Goal: Information Seeking & Learning: Learn about a topic

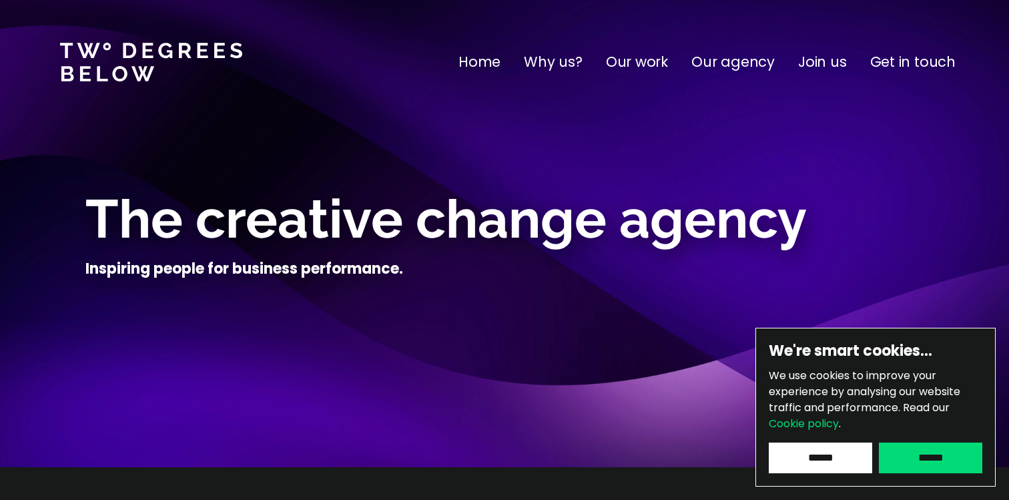
click at [821, 61] on p "Join us" at bounding box center [822, 61] width 49 height 21
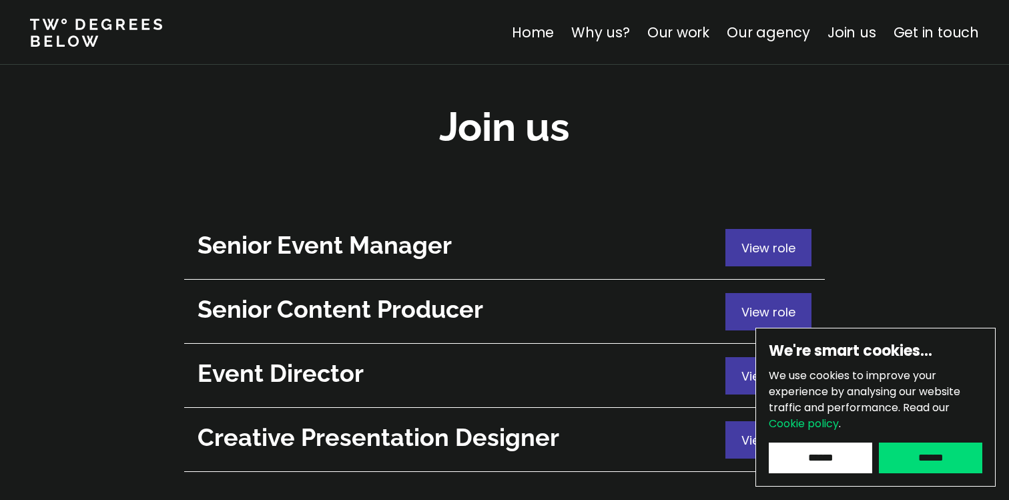
scroll to position [4822, 0]
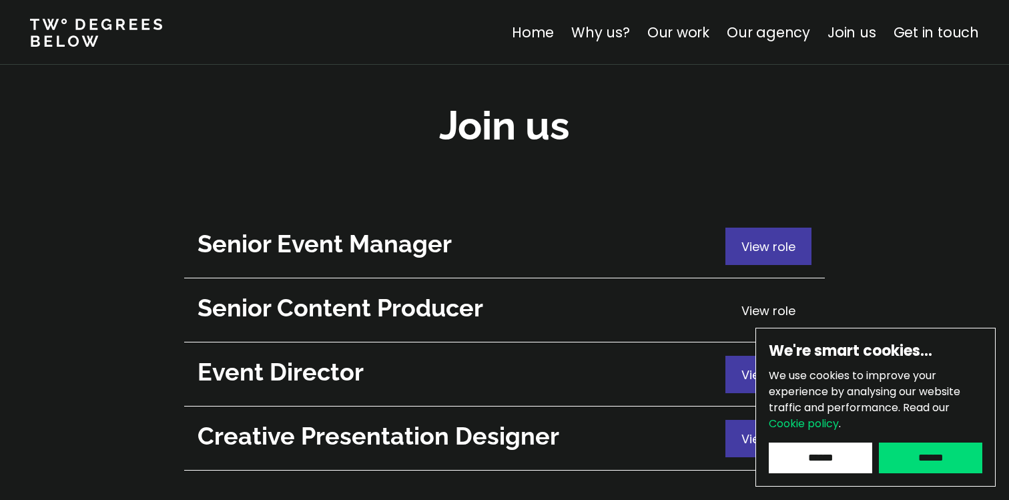
click at [757, 302] on span "View role" at bounding box center [769, 310] width 54 height 17
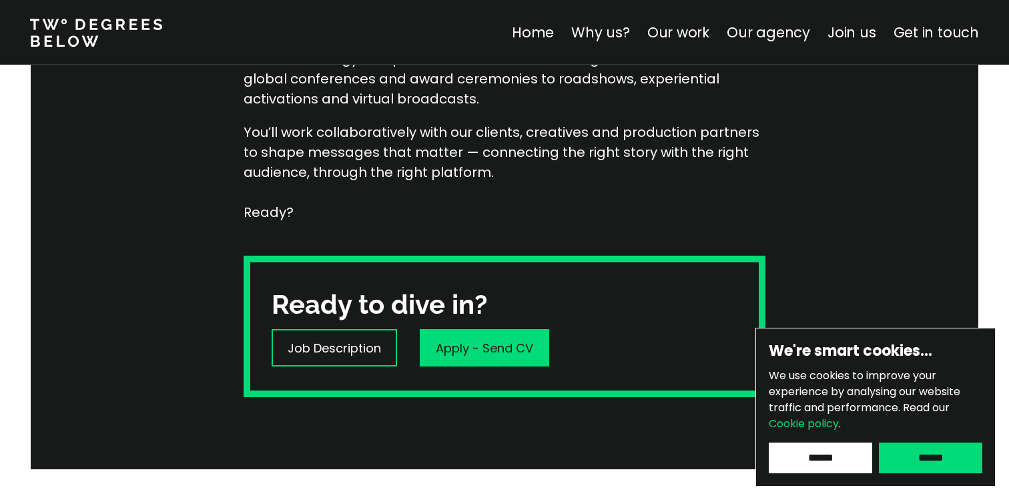
scroll to position [381, 0]
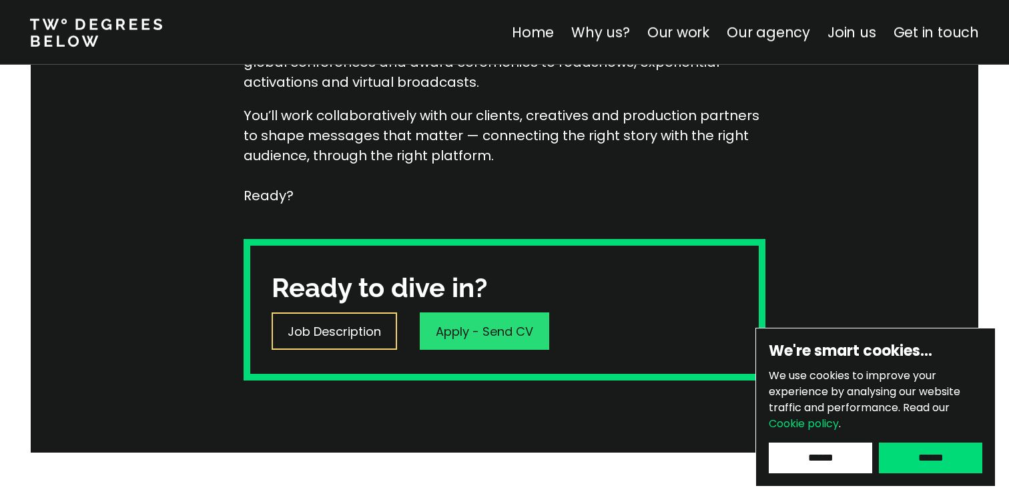
click at [363, 337] on p "Job Description" at bounding box center [334, 331] width 93 height 18
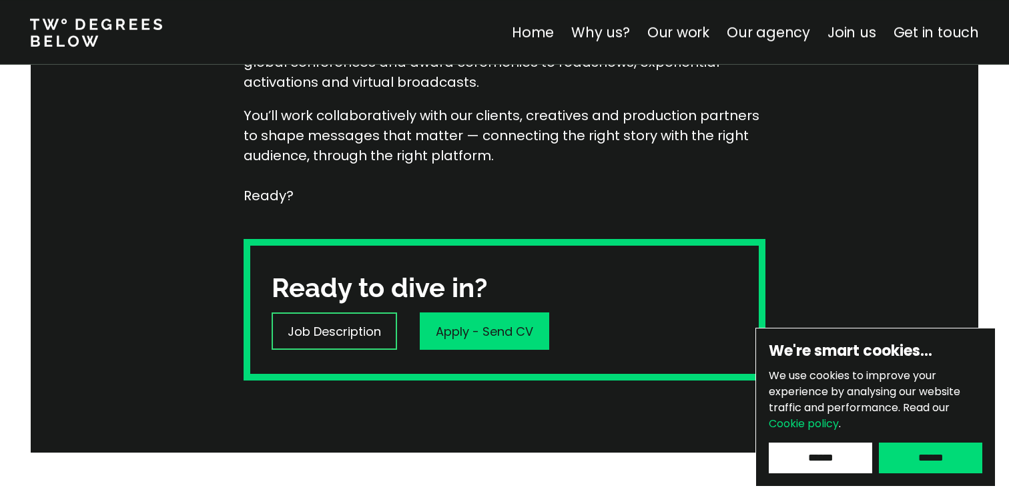
scroll to position [0, 0]
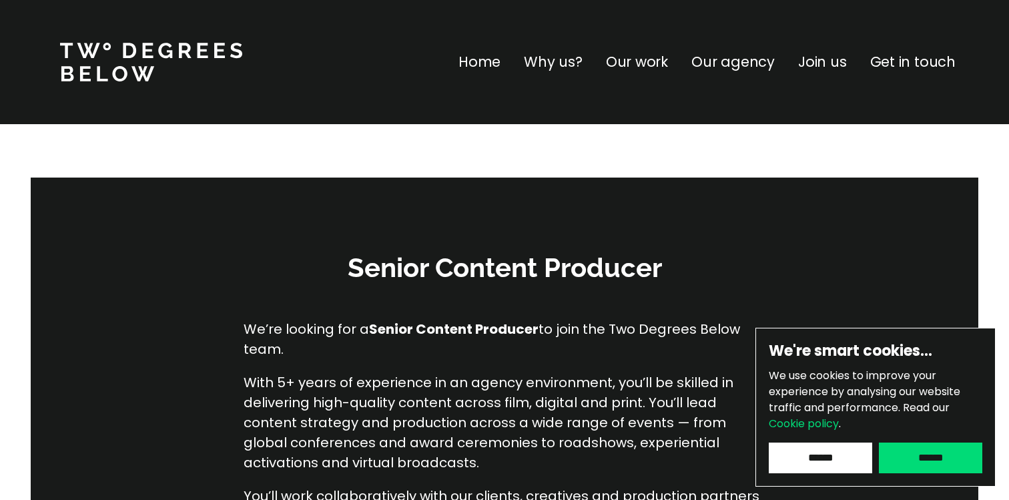
scroll to position [4738, 0]
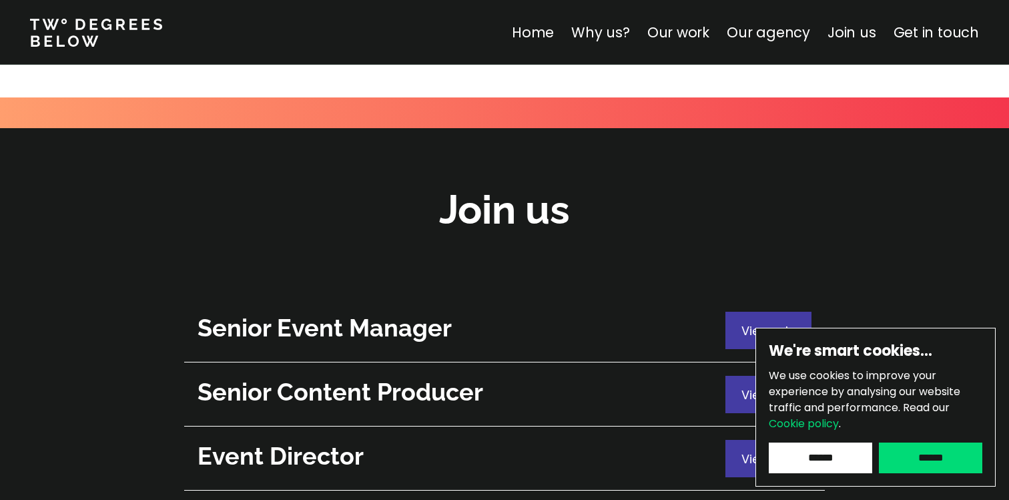
click at [351, 312] on h2 "Senior Event Manager" at bounding box center [458, 328] width 521 height 33
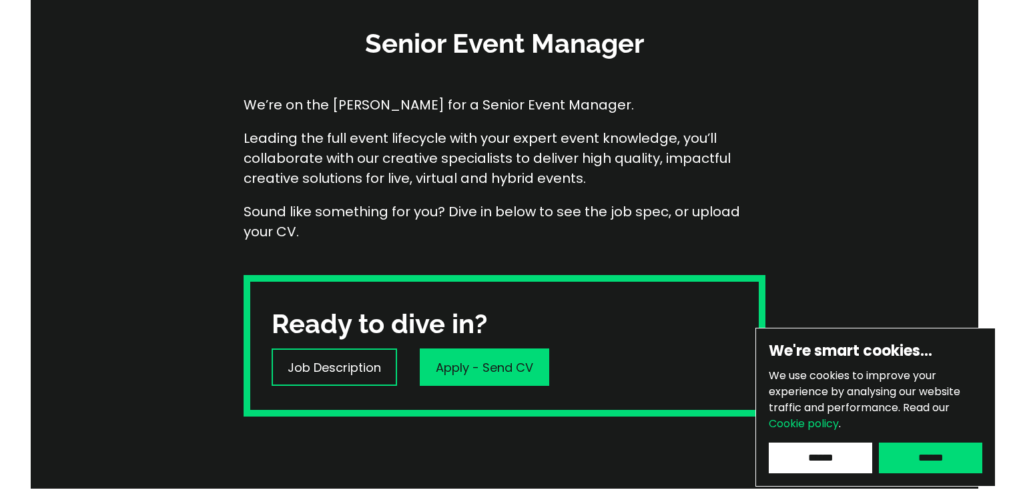
scroll to position [344, 0]
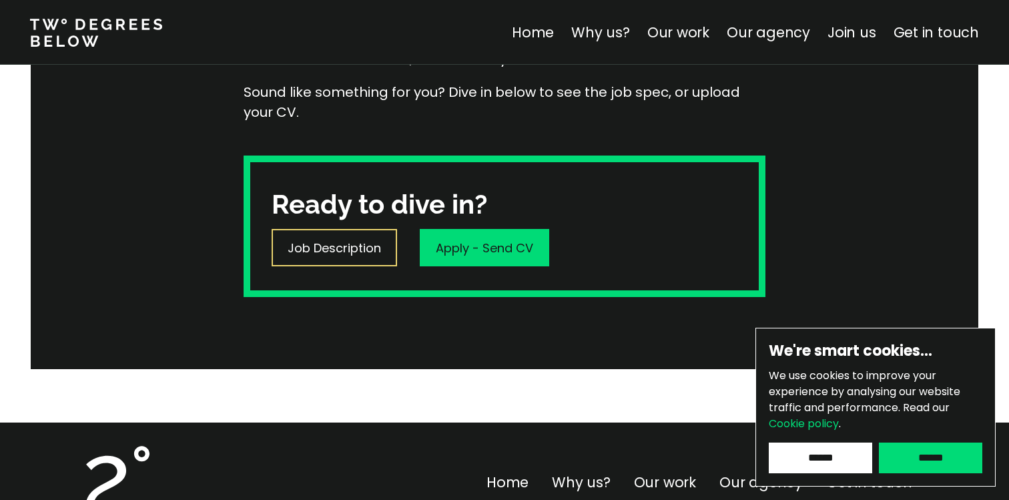
click at [355, 254] on p "Job Description" at bounding box center [334, 248] width 93 height 18
